Goal: Task Accomplishment & Management: Use online tool/utility

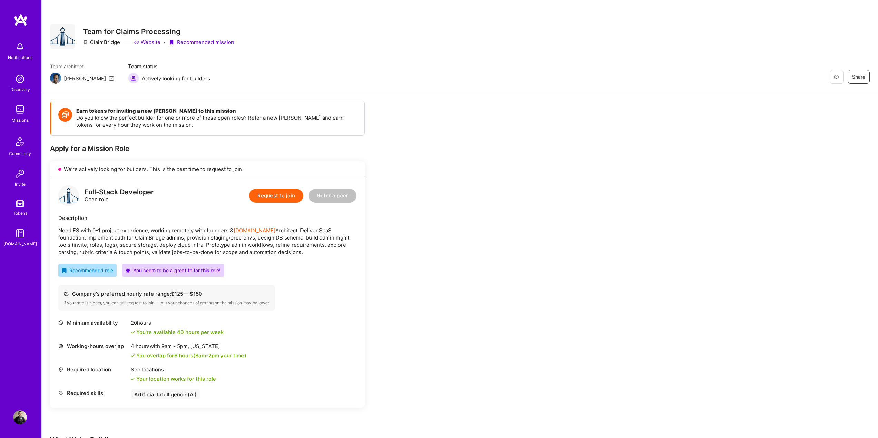
scroll to position [132, 0]
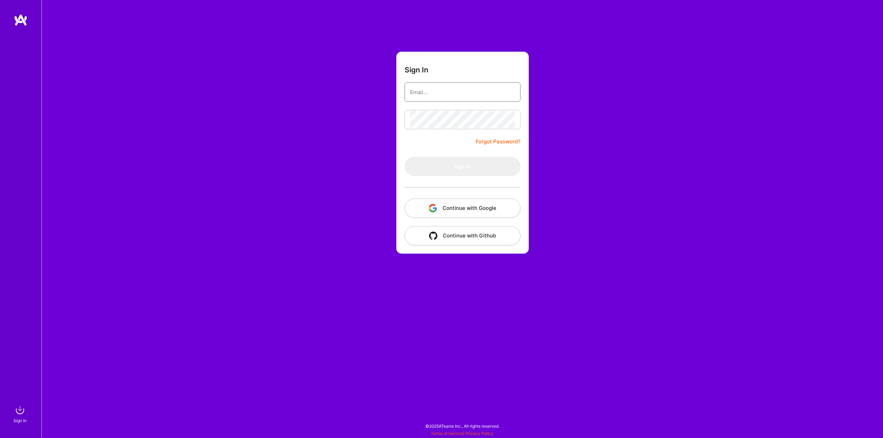
type input "hello@sinajamshidi.com"
click at [420, 160] on button "Sign In" at bounding box center [463, 166] width 116 height 19
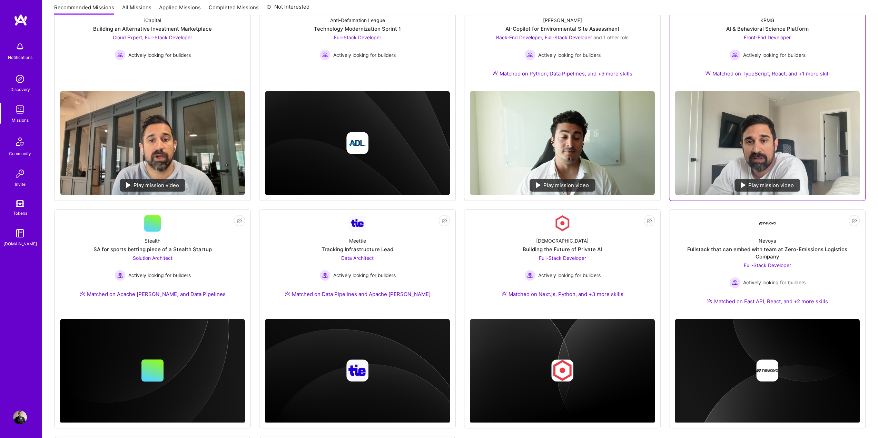
scroll to position [241, 0]
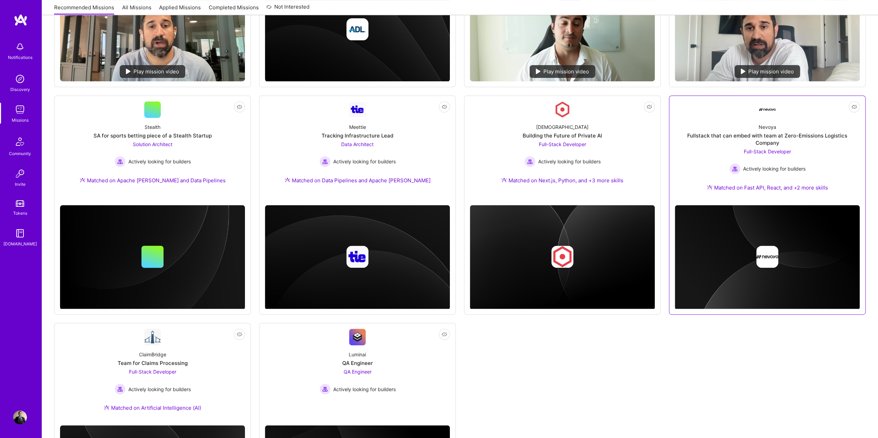
click at [810, 141] on div "Nevoya Fullstack that can embed with team at Zero-Emissions Logistics Company F…" at bounding box center [767, 159] width 185 height 82
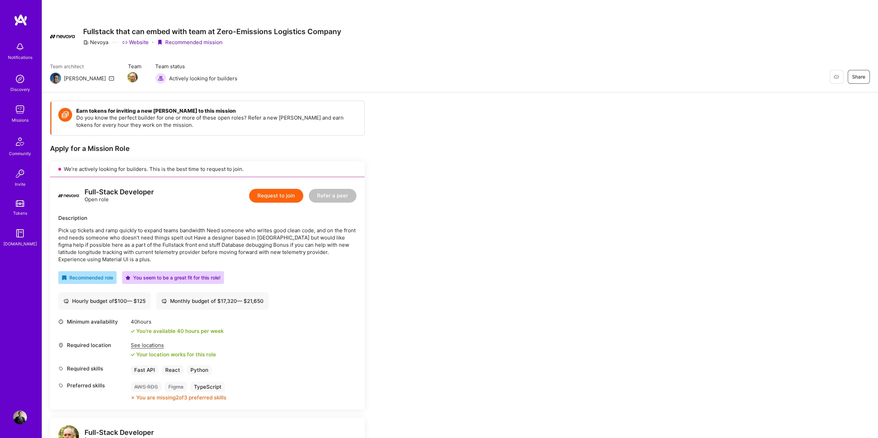
click at [585, 203] on div "Earn tokens for inviting a new A.Teamer to this mission Do you know the perfect…" at bounding box center [460, 438] width 836 height 693
